Goal: Task Accomplishment & Management: Complete application form

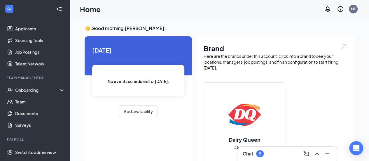
scroll to position [79, 0]
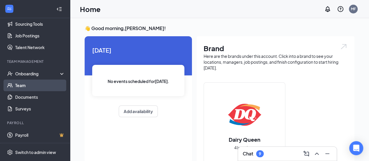
click at [25, 84] on link "Team" at bounding box center [40, 85] width 50 height 12
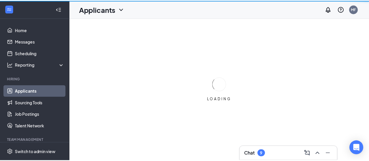
scroll to position [51, 0]
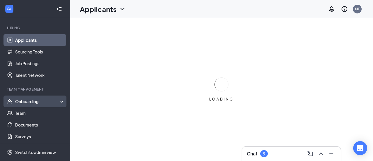
click at [36, 99] on div "Onboarding" at bounding box center [37, 101] width 45 height 6
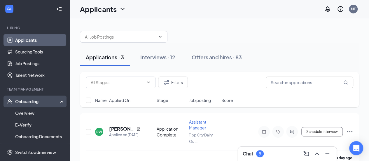
click at [37, 103] on div "Onboarding" at bounding box center [37, 101] width 45 height 6
click at [32, 109] on link "Overview" at bounding box center [40, 113] width 50 height 12
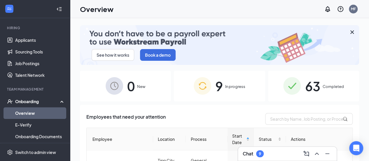
click at [228, 85] on span "In progress" at bounding box center [235, 86] width 20 height 6
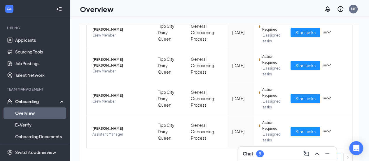
scroll to position [300, 0]
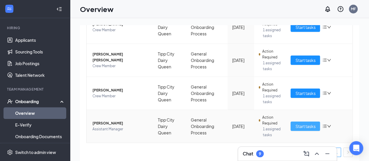
click at [295, 126] on span "Start tasks" at bounding box center [305, 126] width 20 height 6
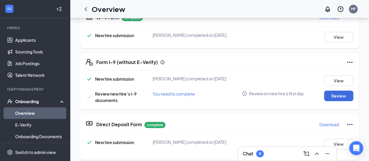
scroll to position [148, 0]
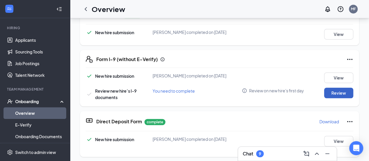
click at [336, 94] on button "Review" at bounding box center [338, 93] width 29 height 11
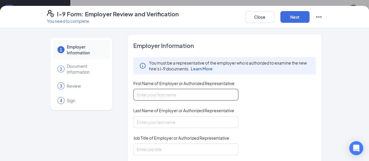
click at [147, 95] on input "First Name of Employer or Authorized Representative" at bounding box center [185, 95] width 105 height 12
type input "[PERSON_NAME]"
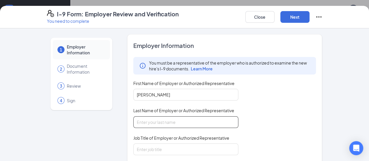
click at [152, 120] on input "Last Name of Employer or Authorized Representative" at bounding box center [185, 122] width 105 height 12
type input "Frame"
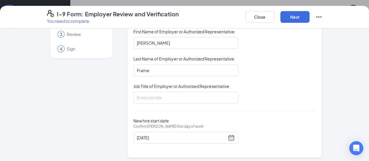
scroll to position [53, 0]
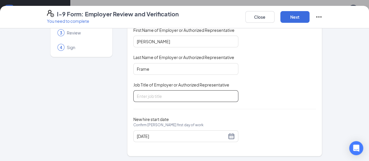
click at [158, 99] on input "Job Title of Employer or Authorized Representative" at bounding box center [185, 96] width 105 height 12
type input "Manager"
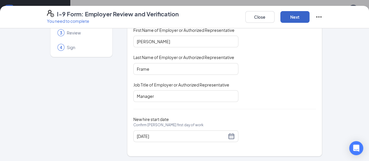
click at [310, 12] on button "Next" at bounding box center [294, 17] width 29 height 12
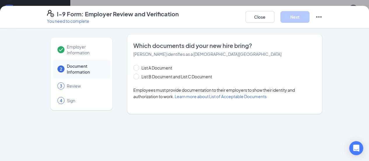
scroll to position [0, 0]
click at [133, 74] on span at bounding box center [136, 77] width 6 height 6
click at [133, 74] on input "List B Document and List C Document" at bounding box center [135, 76] width 4 height 4
radio input "true"
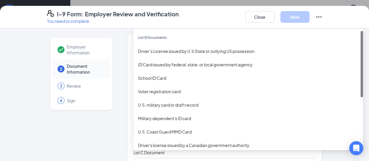
click at [135, 130] on div "Select document List B Documents Driver’s License issued by U.S State or outlyi…" at bounding box center [224, 129] width 183 height 12
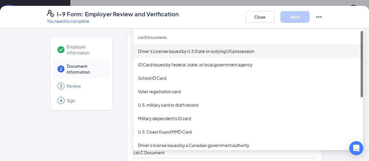
click at [165, 49] on div "Driver’s License issued by U.S State or outlying US possession" at bounding box center [248, 51] width 220 height 6
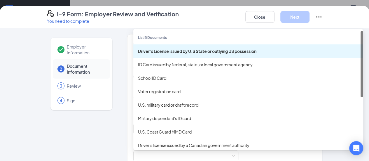
click at [163, 125] on div "Driver’s License issued by U.S State or outlying [DEMOGRAPHIC_DATA] possession …" at bounding box center [224, 129] width 183 height 12
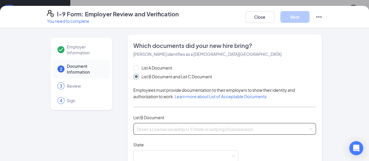
click at [151, 125] on div "Driver’s License issued by U.S State or outlying US possession Voter registrati…" at bounding box center [224, 129] width 183 height 12
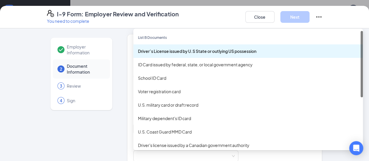
click at [144, 127] on div "Driver’s License issued by U.S State or outlying [DEMOGRAPHIC_DATA] possession …" at bounding box center [224, 129] width 183 height 12
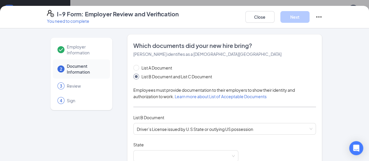
click at [158, 152] on span at bounding box center [186, 155] width 98 height 11
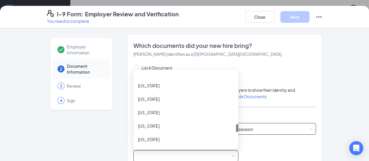
scroll to position [490, 0]
drag, startPoint x: 222, startPoint y: 74, endPoint x: 227, endPoint y: 127, distance: 53.1
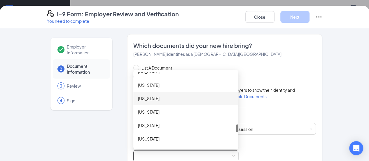
click at [181, 97] on div "[US_STATE]" at bounding box center [186, 98] width 96 height 6
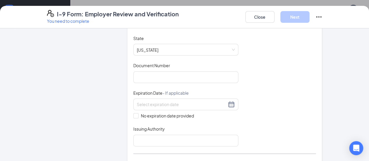
scroll to position [110, 0]
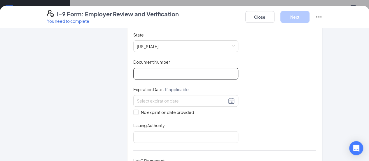
click at [166, 72] on input "Document Number" at bounding box center [185, 74] width 105 height 12
type input "vn956803"
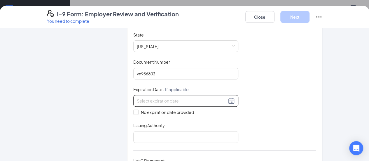
click at [218, 100] on div at bounding box center [186, 100] width 98 height 7
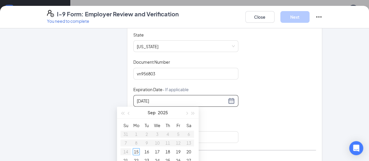
type input "[DATE]"
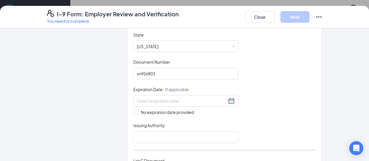
click at [211, 119] on div "Document Title Driver’s License issued by U.S State or outlying US possession S…" at bounding box center [224, 87] width 183 height 111
click at [218, 101] on div at bounding box center [186, 100] width 98 height 7
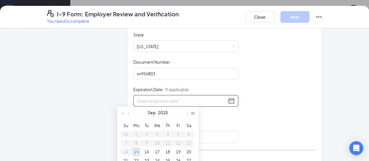
click at [193, 111] on button "button" at bounding box center [193, 112] width 6 height 12
click at [130, 113] on span "button" at bounding box center [129, 113] width 3 height 3
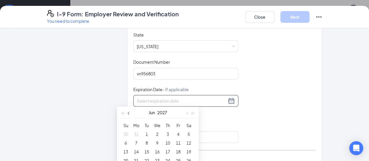
click at [130, 113] on span "button" at bounding box center [129, 113] width 3 height 3
click at [189, 112] on button "button" at bounding box center [186, 112] width 6 height 12
type input "[DATE]"
click at [168, 134] on div "3" at bounding box center [167, 133] width 7 height 7
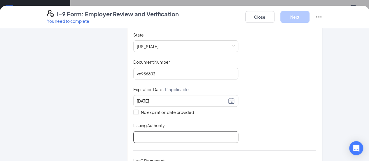
click at [168, 134] on input "Issuing Authority" at bounding box center [185, 137] width 105 height 12
type input "[US_STATE]"
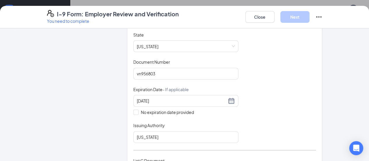
click at [267, 113] on div "Document Title Driver’s License issued by U.S State or outlying US possession S…" at bounding box center [224, 87] width 183 height 111
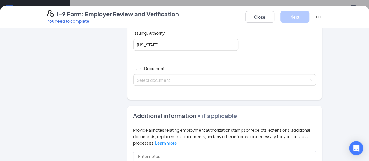
scroll to position [211, 0]
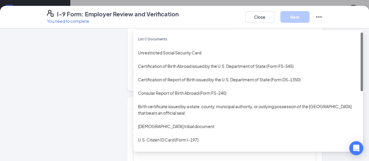
click at [291, 70] on div "Select document List C Documents Unrestricted Social Security Card Certificatio…" at bounding box center [224, 71] width 183 height 12
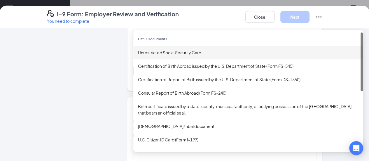
click at [266, 56] on div "Unrestricted Social Security Card" at bounding box center [248, 52] width 230 height 13
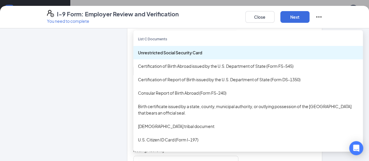
click at [174, 55] on div "Unrestricted Social Security Card" at bounding box center [248, 52] width 230 height 13
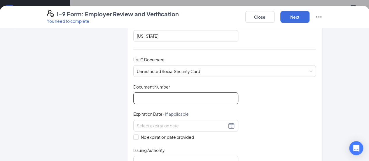
click at [140, 97] on input "Document Number" at bounding box center [185, 98] width 105 height 12
type input "298113061"
click at [133, 135] on input "No expiration date provided" at bounding box center [135, 136] width 4 height 4
checkbox input "true"
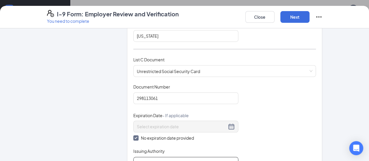
click at [133, 157] on input "Issuing Authority" at bounding box center [185, 163] width 105 height 12
type input "federal"
click at [295, 105] on div "Document Title Unrestricted Social Security Card Document Number 298113061 Expi…" at bounding box center [224, 126] width 183 height 85
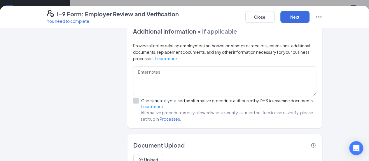
scroll to position [388, 0]
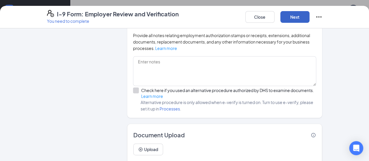
click at [310, 16] on button "Next" at bounding box center [294, 17] width 29 height 12
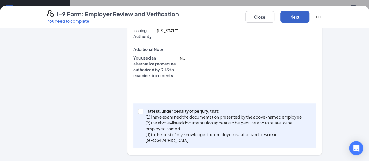
scroll to position [180, 0]
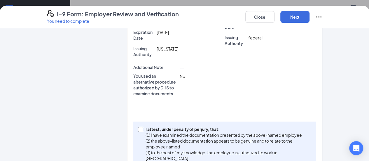
click at [138, 127] on input "I attest, under penalty of [PERSON_NAME], that: (1) I have examined the documen…" at bounding box center [140, 129] width 4 height 4
checkbox input "true"
click at [310, 18] on button "Next" at bounding box center [294, 17] width 29 height 12
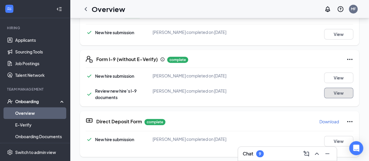
scroll to position [0, 0]
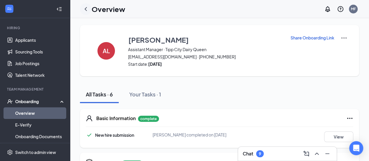
click at [86, 7] on icon "ChevronLeft" at bounding box center [85, 9] width 7 height 7
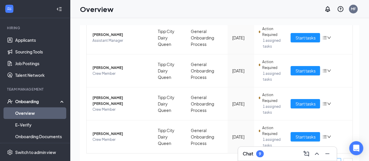
scroll to position [258, 0]
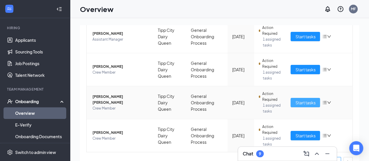
click at [299, 100] on span "Start tasks" at bounding box center [305, 102] width 20 height 6
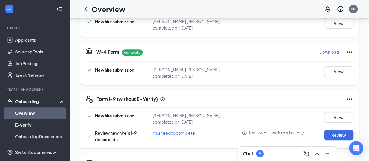
scroll to position [123, 0]
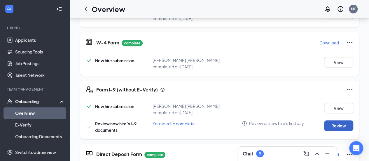
click at [328, 121] on button "Review" at bounding box center [338, 125] width 29 height 11
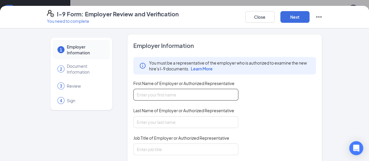
click at [147, 96] on input "First Name of Employer or Authorized Representative" at bounding box center [185, 95] width 105 height 12
type input "[PERSON_NAME]"
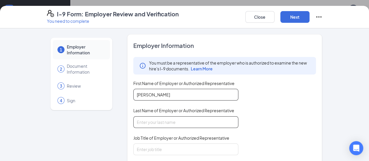
type input "Frame"
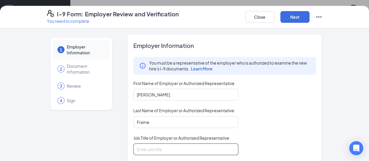
click at [146, 150] on input "Job Title of Employer or Authorized Representative" at bounding box center [185, 149] width 105 height 12
type input "Manager"
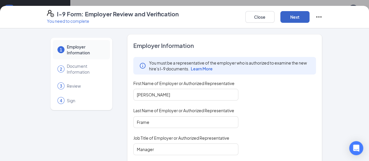
click at [310, 19] on button "Next" at bounding box center [294, 17] width 29 height 12
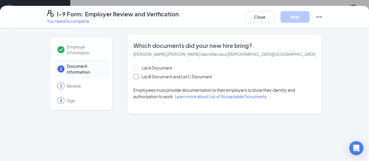
click at [133, 77] on input "List B Document and List C Document" at bounding box center [135, 76] width 4 height 4
radio input "true"
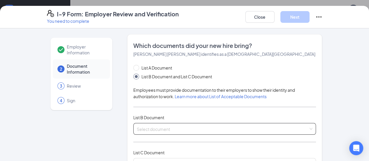
click at [133, 131] on div "Select document List B Documents Driver’s License issued by U.S State or outlyi…" at bounding box center [224, 129] width 183 height 12
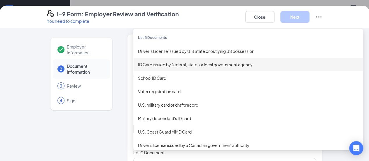
click at [207, 67] on div "ID Card issued by federal, state, or local government agency" at bounding box center [248, 64] width 220 height 6
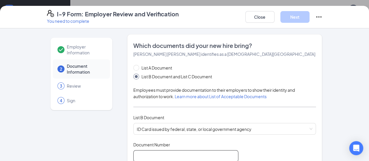
click at [145, 151] on input "Document Number" at bounding box center [185, 156] width 105 height 12
type input "vx927113"
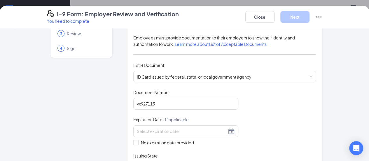
scroll to position [64, 0]
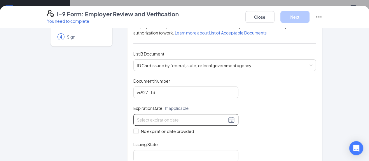
click at [216, 116] on div at bounding box center [186, 119] width 98 height 7
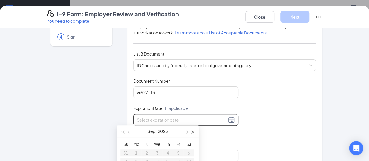
click at [192, 131] on span "button" at bounding box center [193, 131] width 3 height 3
click at [127, 131] on button "button" at bounding box center [129, 131] width 6 height 12
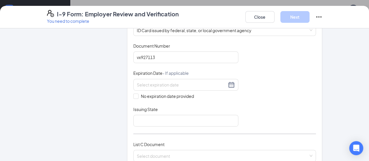
scroll to position [107, 0]
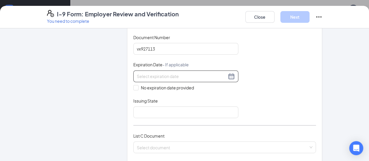
click at [216, 73] on div at bounding box center [186, 76] width 98 height 7
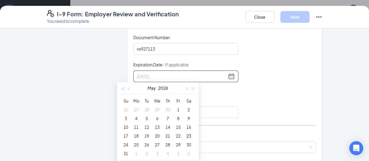
type input "[DATE]"
click at [189, 134] on div "23" at bounding box center [188, 135] width 7 height 7
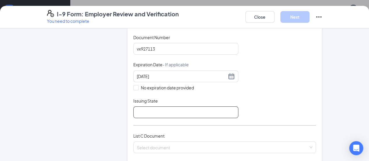
click at [133, 111] on input "Issuing State" at bounding box center [185, 112] width 105 height 12
type input "[US_STATE]"
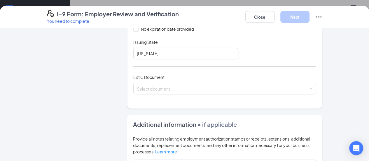
scroll to position [173, 0]
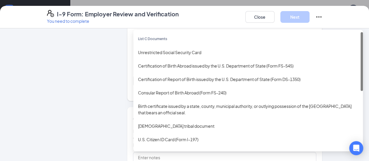
click at [316, 80] on div "Select document List C Documents Unrestricted Social Security Card Certificatio…" at bounding box center [224, 81] width 183 height 12
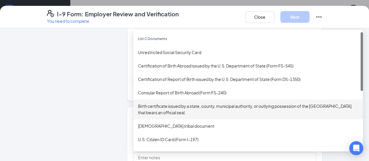
click at [253, 100] on div "Birth certificate issued by a state, county, municipal authority, or outlying p…" at bounding box center [248, 109] width 230 height 20
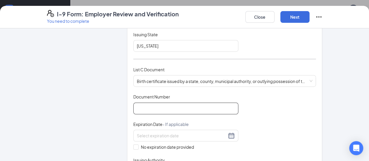
click at [141, 106] on input "Document Number" at bounding box center [185, 108] width 105 height 12
type input "2009-00268"
click at [133, 144] on input "No expiration date provided" at bounding box center [135, 146] width 4 height 4
checkbox input "true"
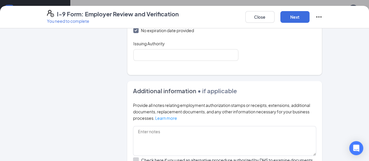
scroll to position [305, 0]
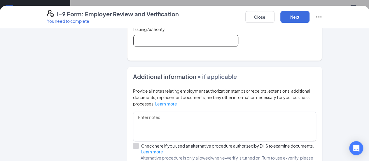
click at [201, 42] on input "Issuing Authority" at bounding box center [185, 41] width 105 height 12
type input "[US_STATE]"
click at [310, 18] on button "Next" at bounding box center [294, 17] width 29 height 12
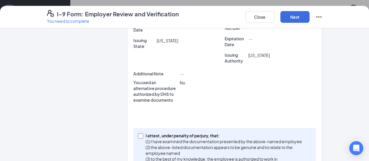
click at [138, 133] on input "I attest, under penalty of [PERSON_NAME], that: (1) I have examined the documen…" at bounding box center [140, 135] width 4 height 4
checkbox input "true"
click at [310, 20] on button "Next" at bounding box center [294, 17] width 29 height 12
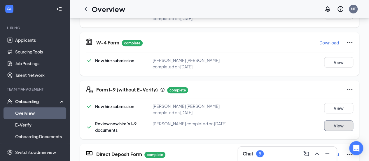
scroll to position [0, 0]
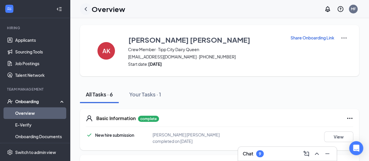
click at [86, 9] on icon "ChevronLeft" at bounding box center [85, 9] width 7 height 7
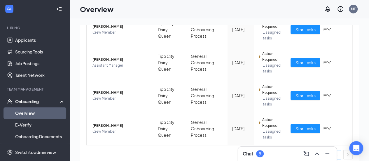
scroll to position [235, 0]
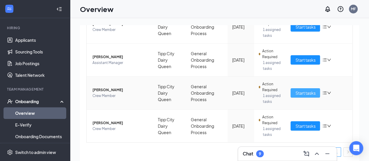
click at [298, 93] on span "Start tasks" at bounding box center [305, 93] width 20 height 6
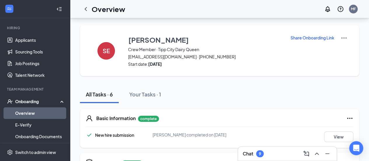
scroll to position [199, 0]
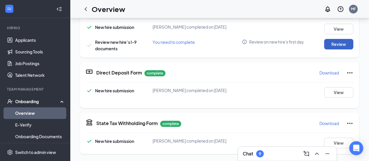
click at [336, 49] on button "Review" at bounding box center [338, 44] width 29 height 11
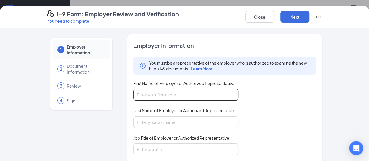
click at [199, 95] on input "First Name of Employer or Authorized Representative" at bounding box center [185, 95] width 105 height 12
type input "[PERSON_NAME]"
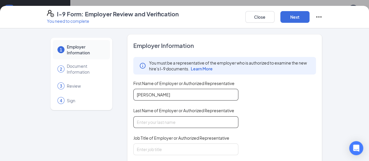
type input "Frame"
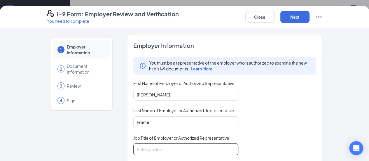
click at [176, 147] on input "Job Title of Employer or Authorized Representative" at bounding box center [185, 149] width 105 height 12
type input "Manager"
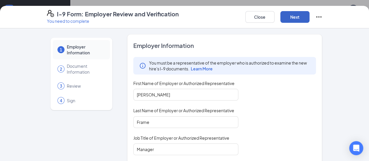
click at [310, 18] on button "Next" at bounding box center [294, 17] width 29 height 12
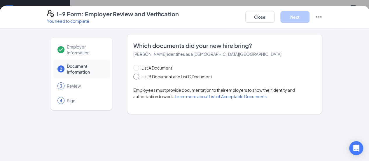
click at [133, 76] on input "List B Document and List C Document" at bounding box center [135, 76] width 4 height 4
radio input "true"
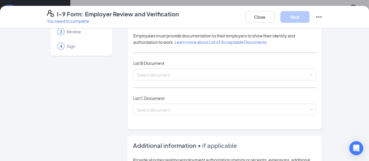
scroll to position [58, 0]
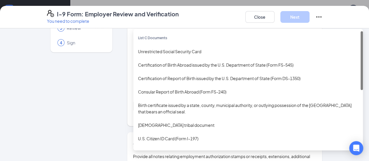
click at [243, 107] on div "Select document List C Documents Unrestricted Social Security Card Certificatio…" at bounding box center [224, 106] width 183 height 12
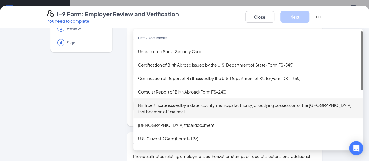
click at [223, 105] on div "Birth certificate issued by a state, county, municipal authority, or outlying p…" at bounding box center [248, 108] width 220 height 13
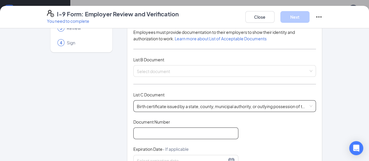
click at [169, 136] on input "Document Number" at bounding box center [185, 133] width 105 height 12
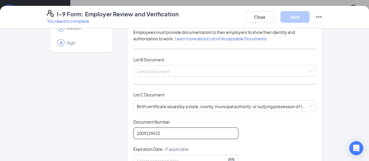
type input "2009129632"
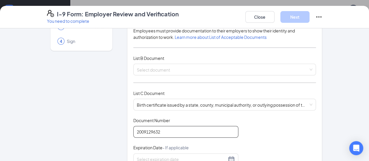
scroll to position [133, 0]
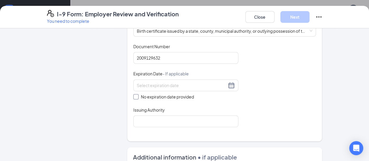
click at [139, 95] on span "No expiration date provided" at bounding box center [168, 96] width 58 height 6
click at [133, 95] on input "No expiration date provided" at bounding box center [135, 96] width 4 height 4
checkbox input "true"
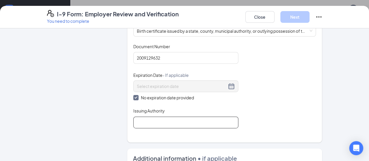
click at [134, 123] on input "Issuing Authority" at bounding box center [185, 122] width 105 height 12
type input "[US_STATE]"
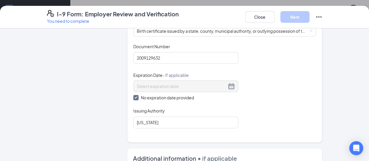
scroll to position [17, 0]
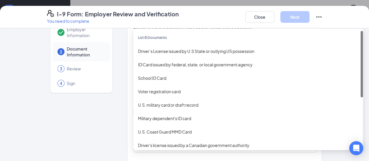
click at [196, 112] on div "Select document List B Documents Driver’s License issued by U.S State or outlyi…" at bounding box center [224, 112] width 183 height 12
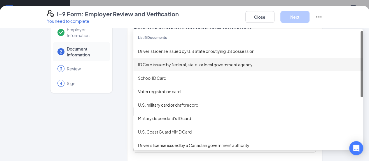
click at [174, 61] on div "ID Card issued by federal, state, or local government agency" at bounding box center [248, 64] width 220 height 6
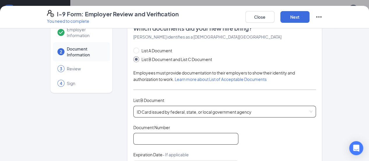
click at [136, 136] on input "Document Number" at bounding box center [185, 139] width 105 height 12
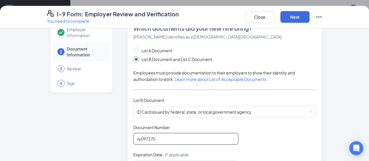
type input "vy097170"
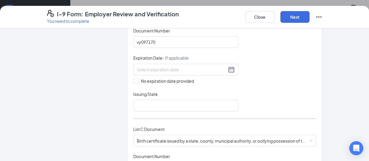
scroll to position [118, 0]
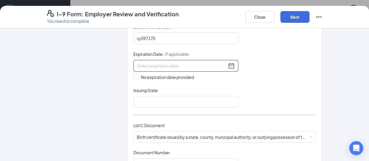
click at [215, 63] on div at bounding box center [186, 65] width 98 height 7
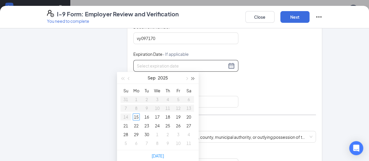
click at [194, 78] on button "button" at bounding box center [193, 78] width 6 height 12
click at [127, 78] on button "button" at bounding box center [129, 78] width 6 height 12
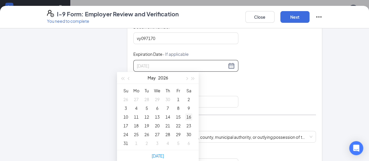
type input "[DATE]"
click at [187, 117] on div "16" at bounding box center [188, 116] width 7 height 7
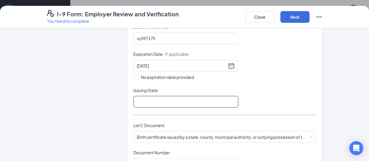
click at [166, 99] on input "Issuing State" at bounding box center [185, 102] width 105 height 12
type input "[US_STATE]"
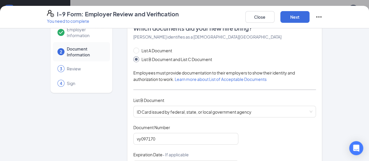
scroll to position [0, 0]
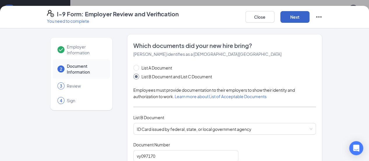
click at [310, 18] on button "Next" at bounding box center [294, 17] width 29 height 12
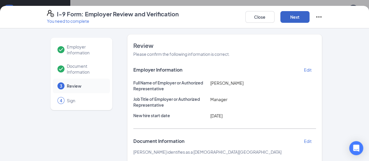
click at [310, 16] on button "Next" at bounding box center [294, 17] width 29 height 12
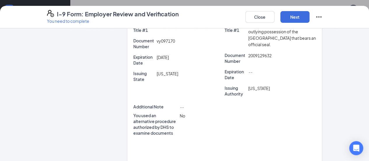
scroll to position [186, 0]
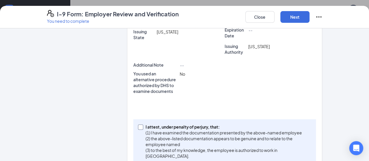
click at [138, 124] on input "I attest, under penalty of [PERSON_NAME], that: (1) I have examined the documen…" at bounding box center [140, 126] width 4 height 4
checkbox input "true"
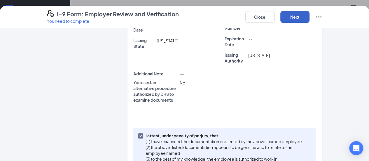
click at [310, 14] on button "Next" at bounding box center [294, 17] width 29 height 12
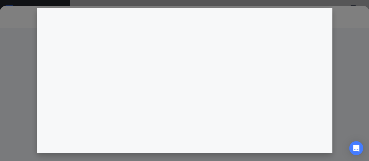
scroll to position [158, 0]
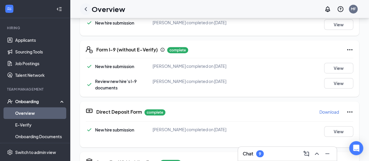
click at [85, 8] on icon "ChevronLeft" at bounding box center [86, 9] width 2 height 4
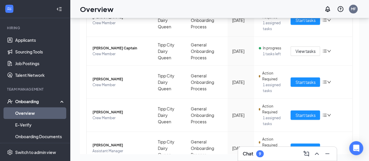
scroll to position [125, 0]
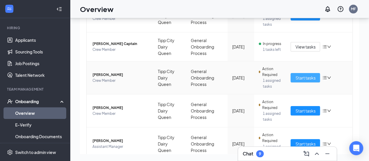
click at [306, 78] on span "Start tasks" at bounding box center [305, 77] width 20 height 6
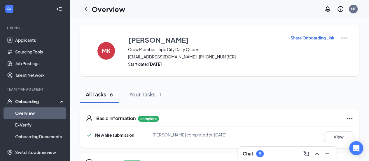
click at [85, 7] on icon "ChevronLeft" at bounding box center [85, 9] width 7 height 7
